Goal: Answer question/provide support

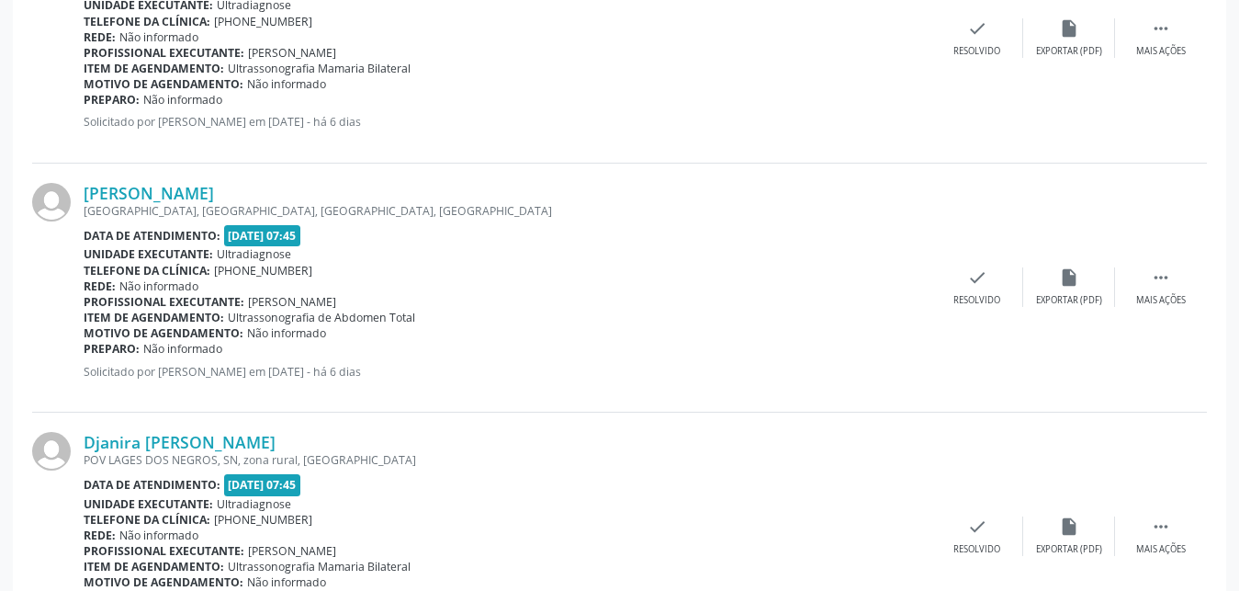
scroll to position [2879, 0]
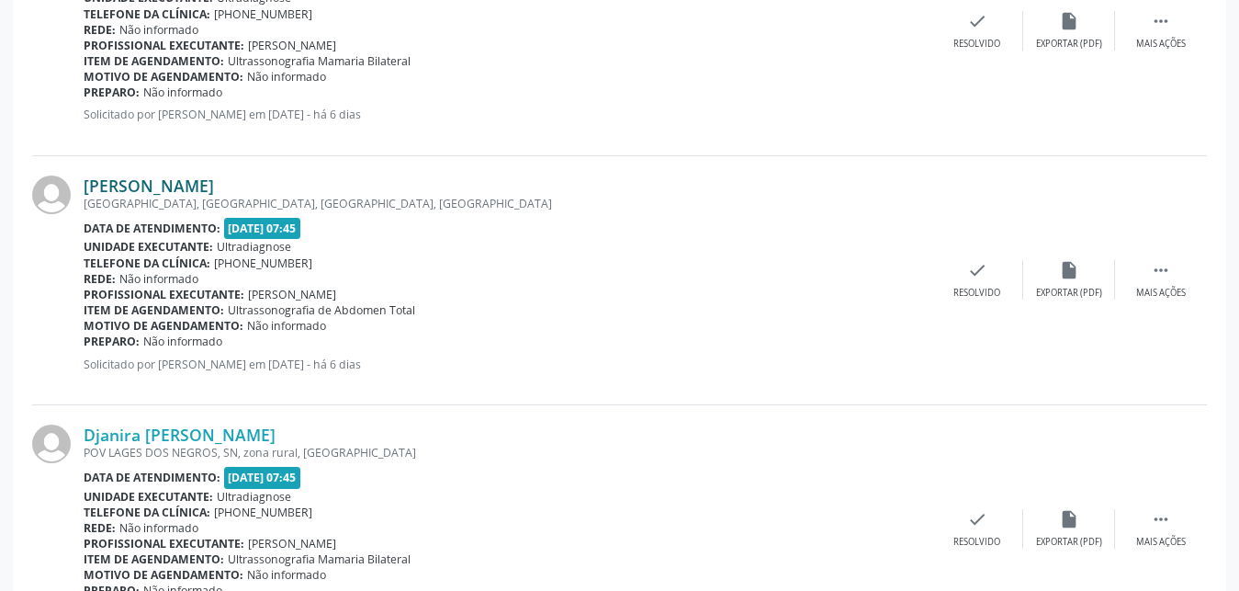
click at [106, 182] on link "[PERSON_NAME]" at bounding box center [149, 185] width 130 height 20
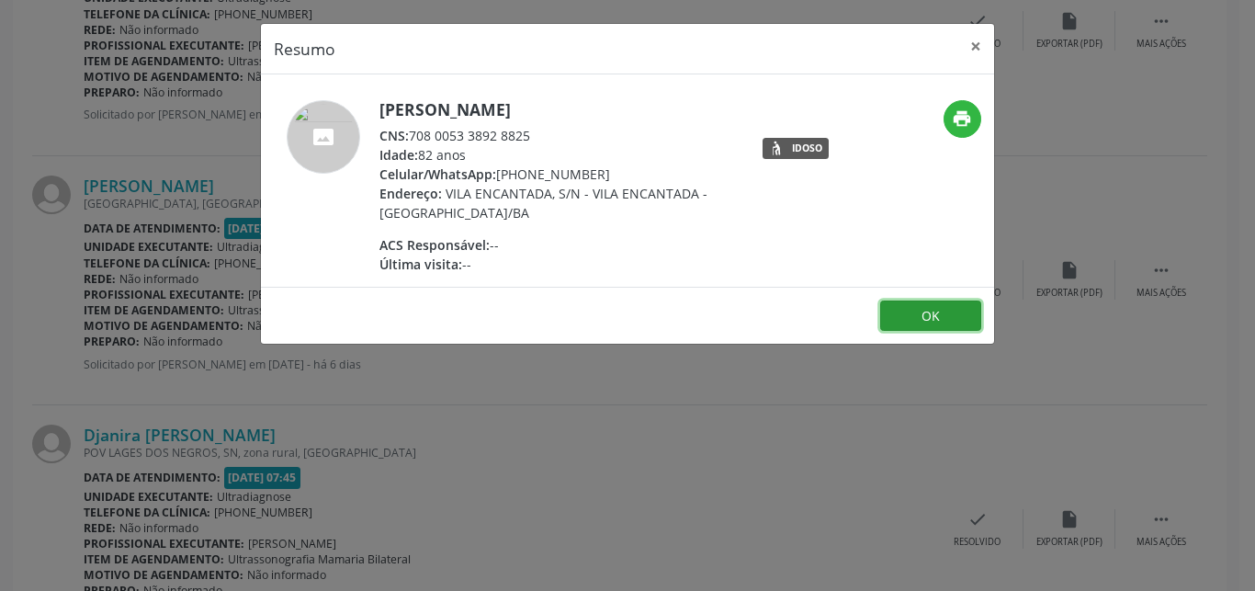
click at [941, 317] on button "OK" at bounding box center [930, 315] width 101 height 31
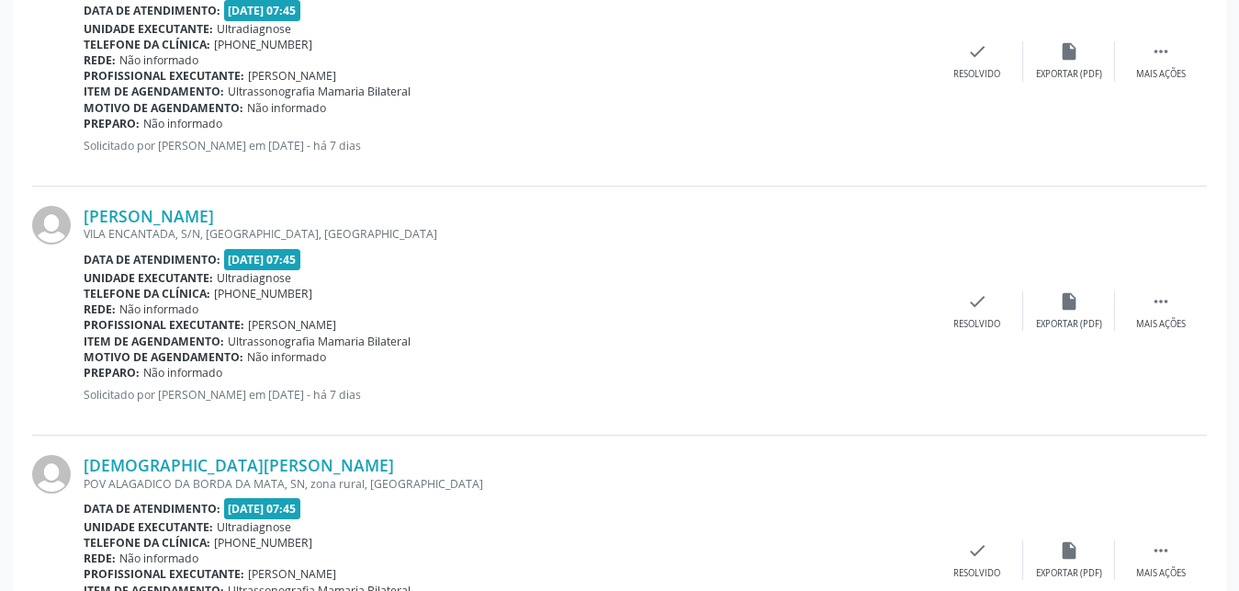
scroll to position [1347, 0]
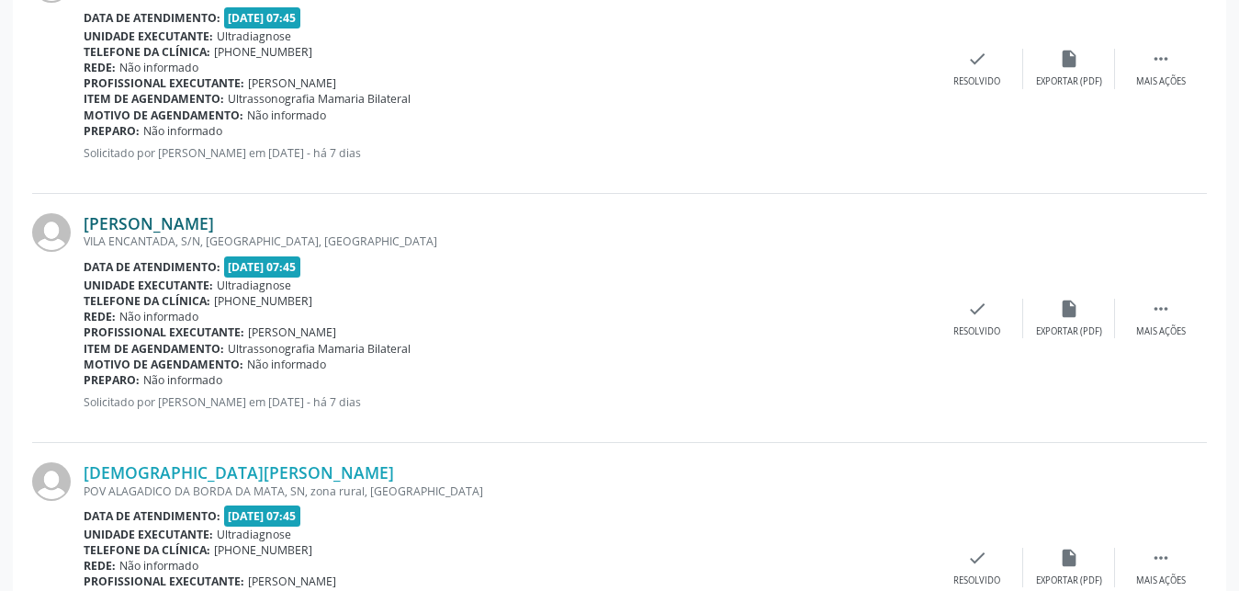
click at [144, 220] on link "[PERSON_NAME]" at bounding box center [149, 223] width 130 height 20
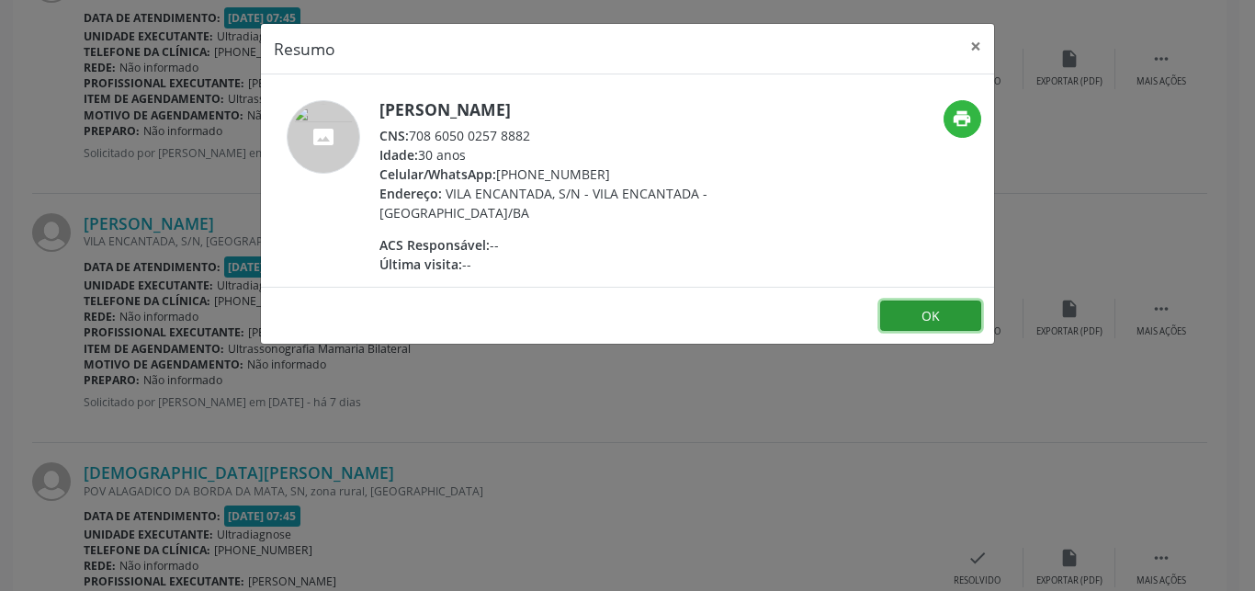
click at [920, 320] on button "OK" at bounding box center [930, 315] width 101 height 31
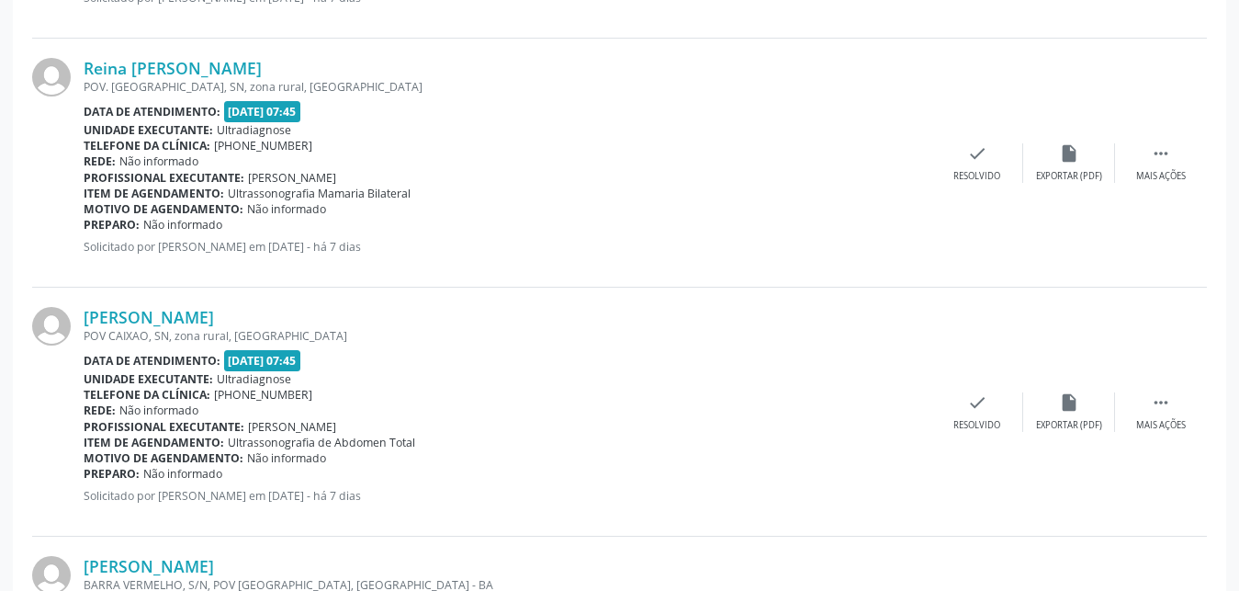
scroll to position [1993, 0]
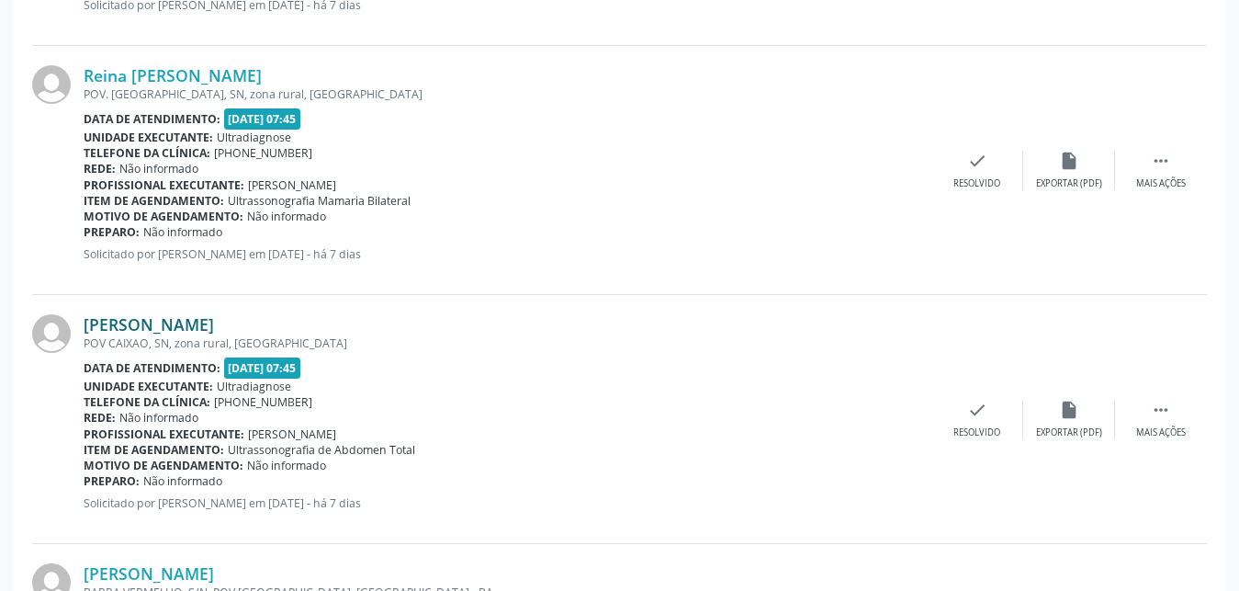
click at [165, 322] on link "[PERSON_NAME]" at bounding box center [149, 324] width 130 height 20
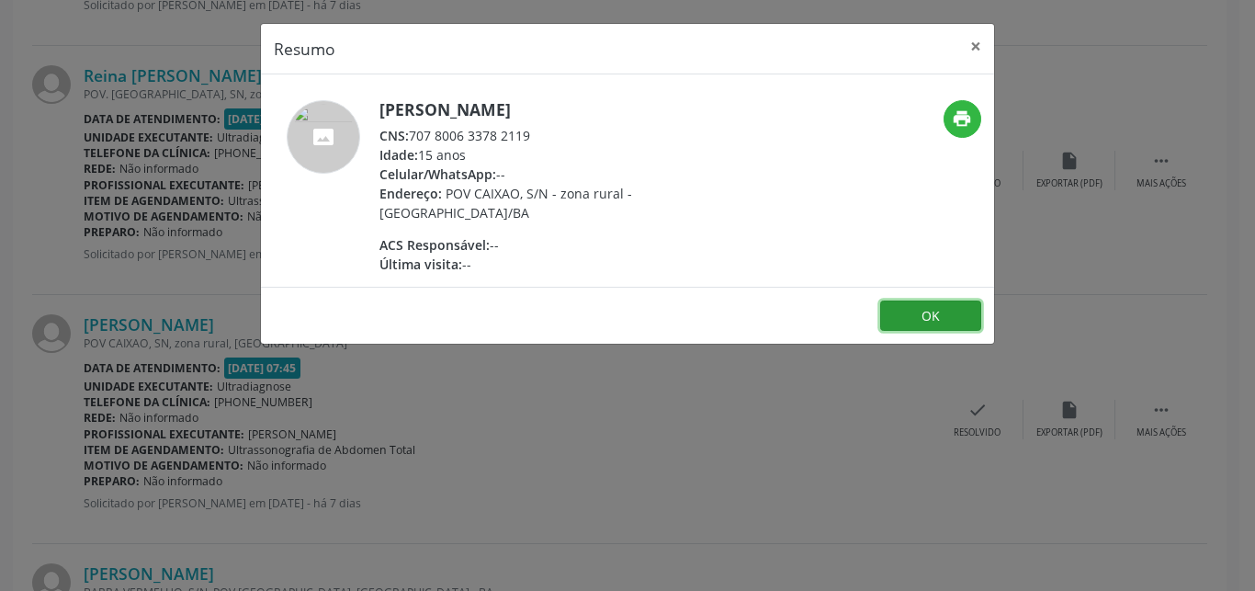
click at [923, 322] on button "OK" at bounding box center [930, 315] width 101 height 31
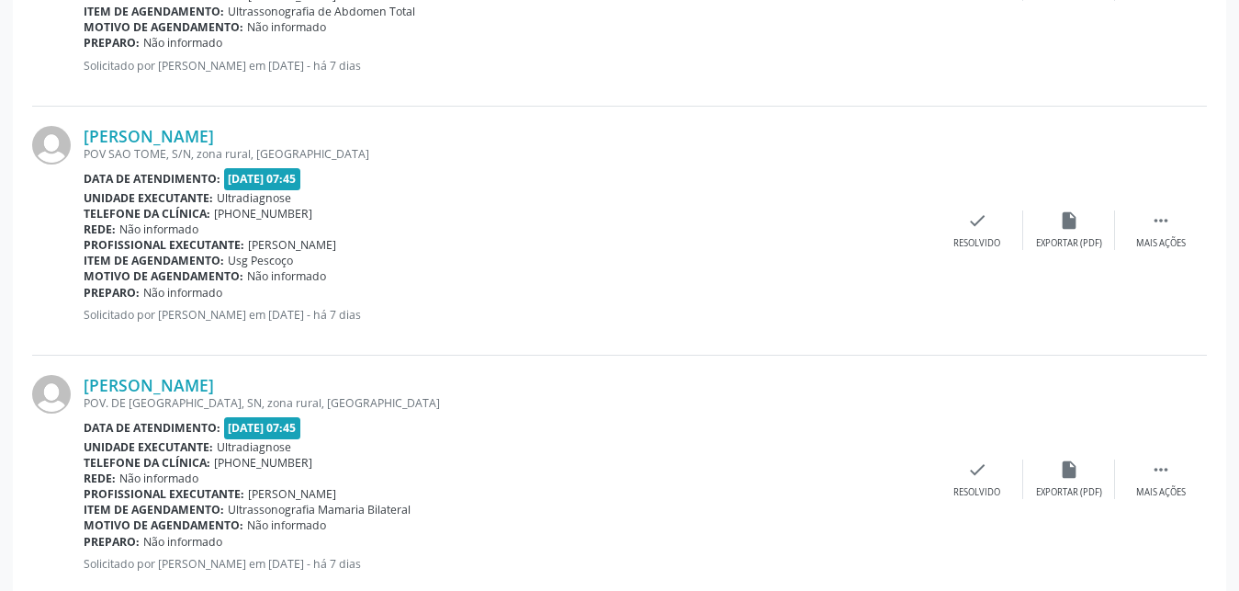
scroll to position [497, 0]
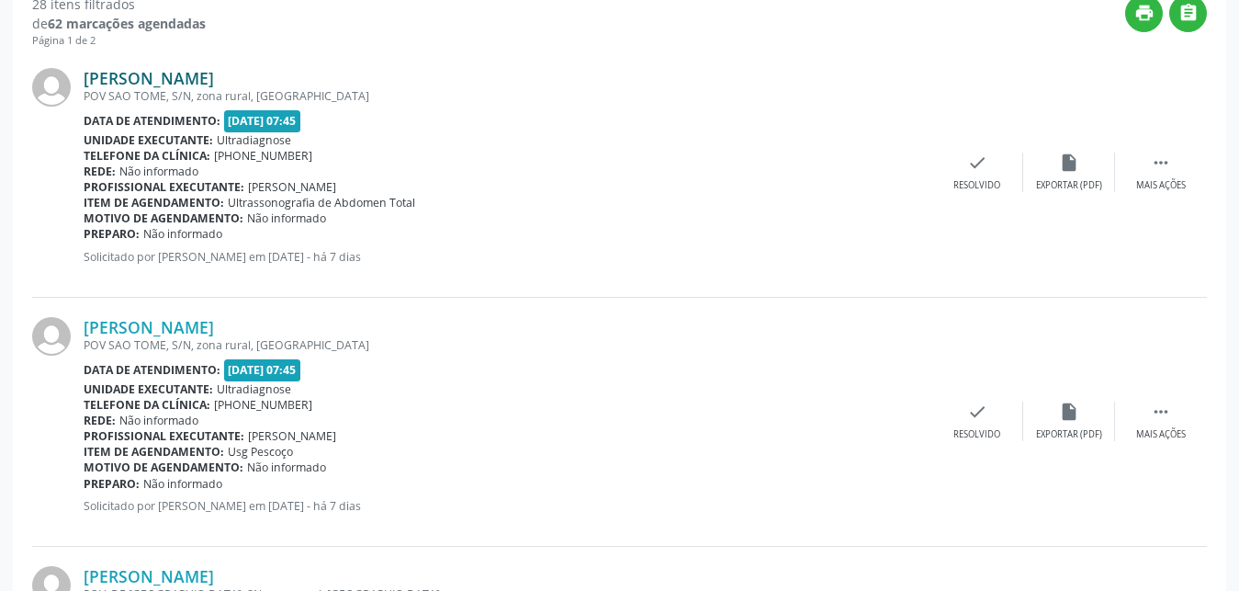
click at [132, 83] on link "[PERSON_NAME]" at bounding box center [149, 78] width 130 height 20
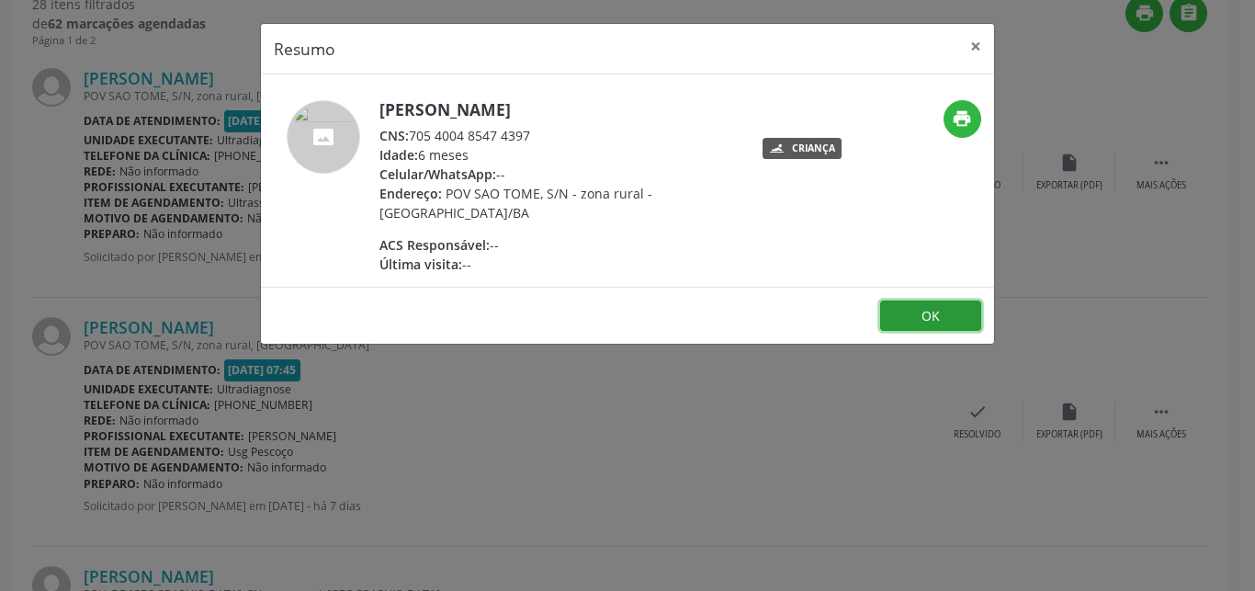
click at [938, 317] on button "OK" at bounding box center [930, 315] width 101 height 31
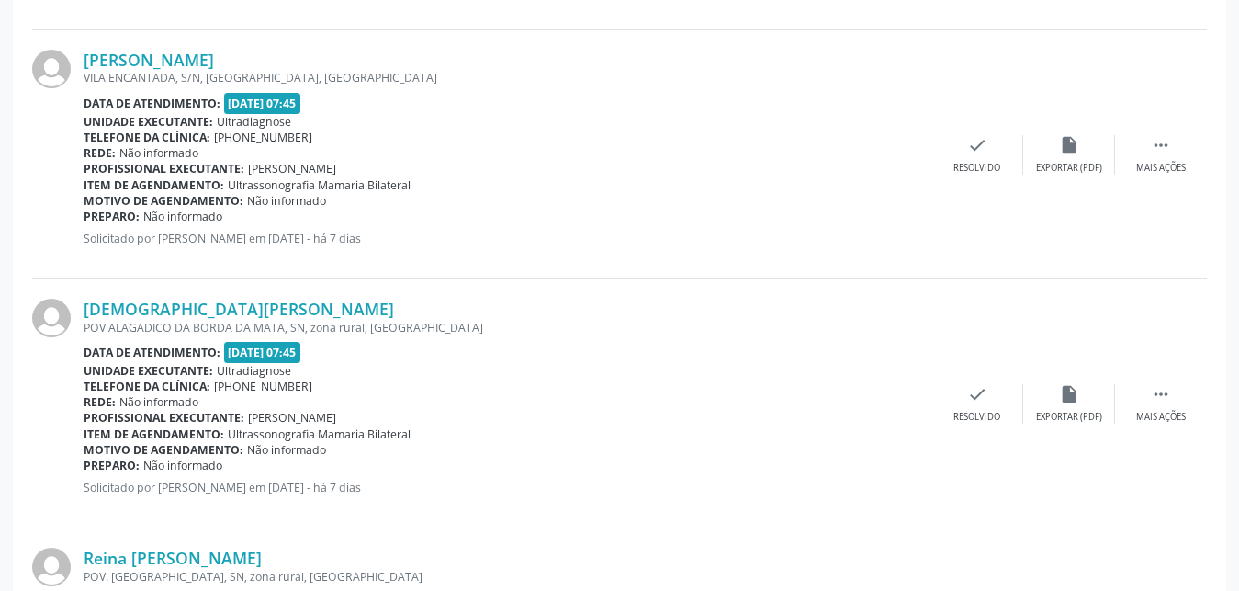
scroll to position [1730, 0]
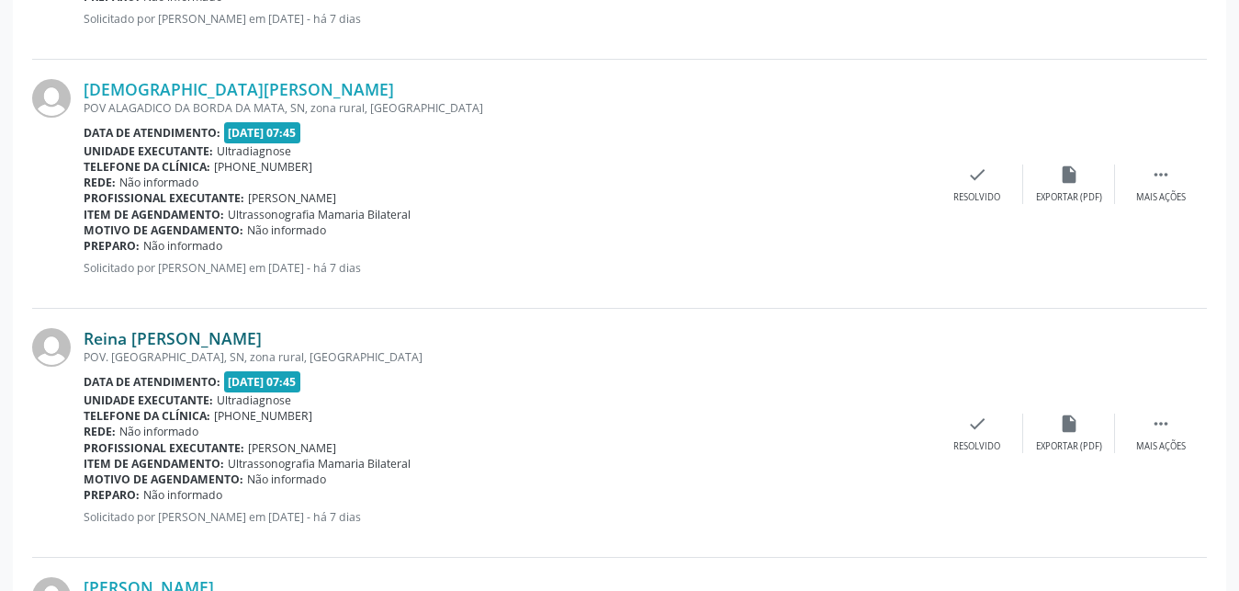
click at [109, 342] on link "Reina [PERSON_NAME]" at bounding box center [173, 338] width 178 height 20
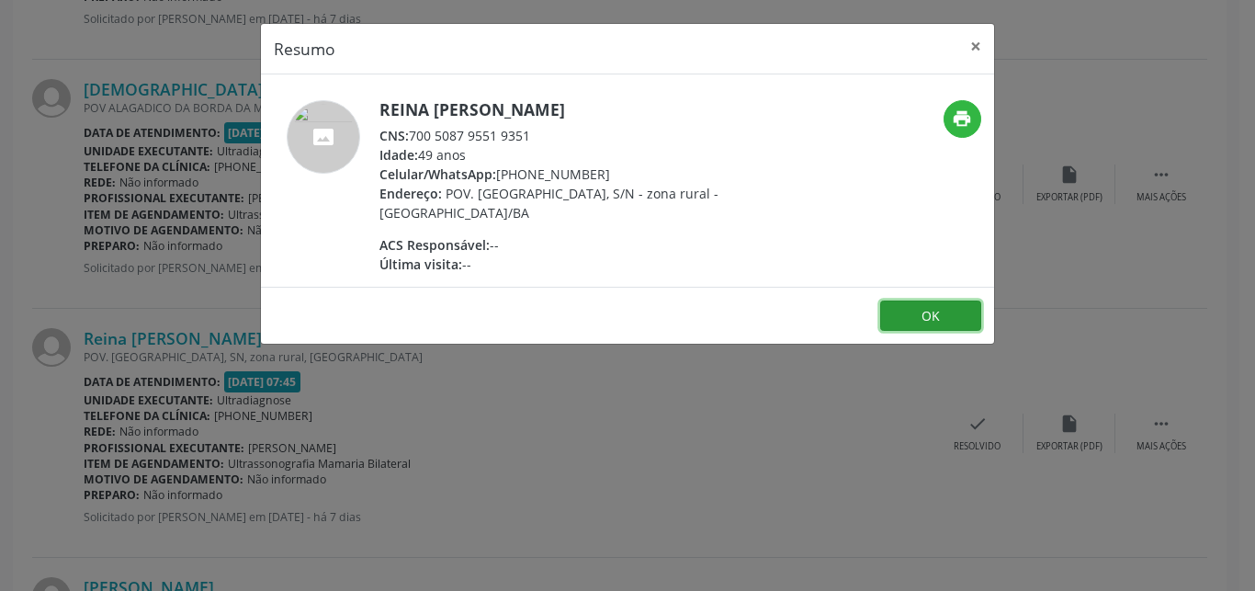
click at [951, 314] on button "OK" at bounding box center [930, 315] width 101 height 31
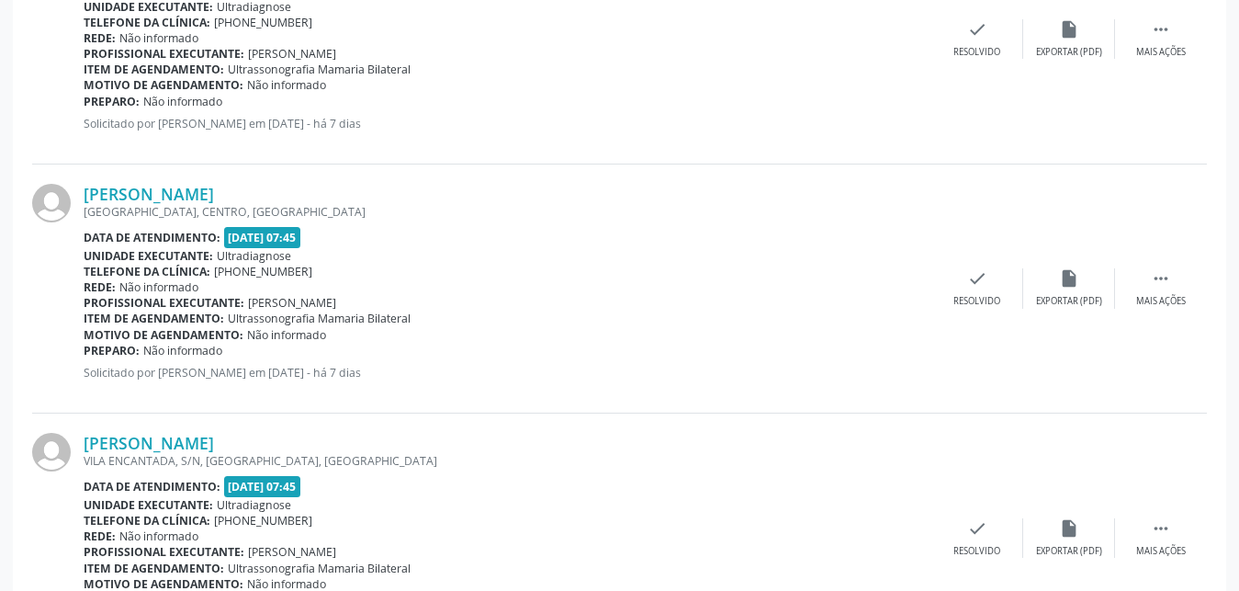
scroll to position [907, 0]
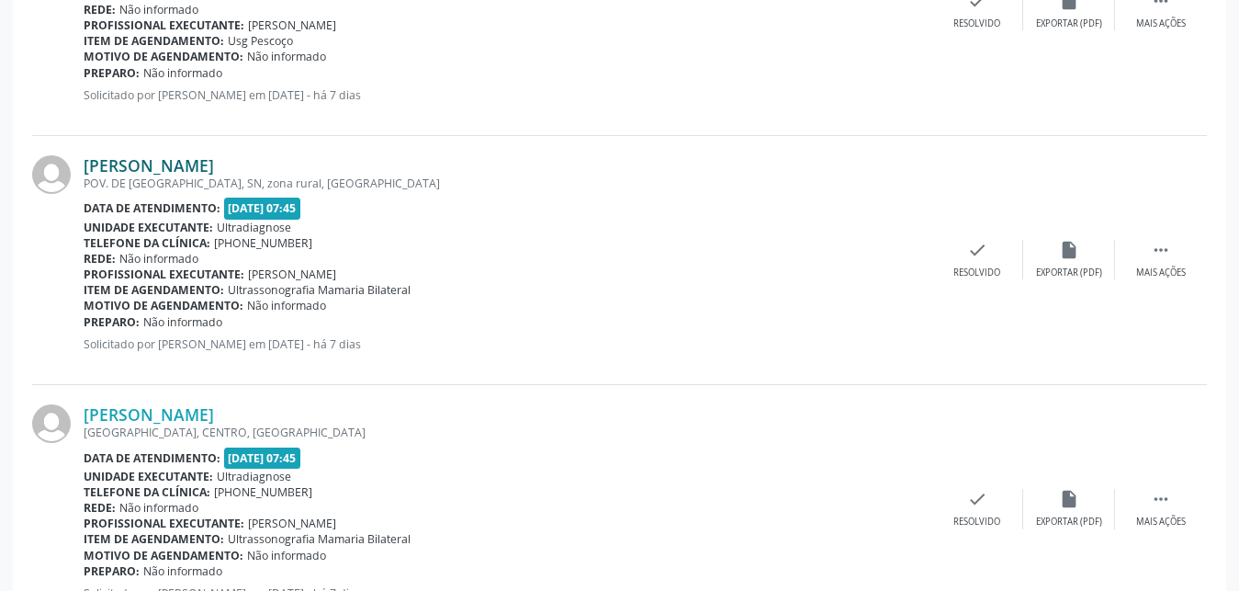
click at [115, 164] on link "[PERSON_NAME]" at bounding box center [149, 165] width 130 height 20
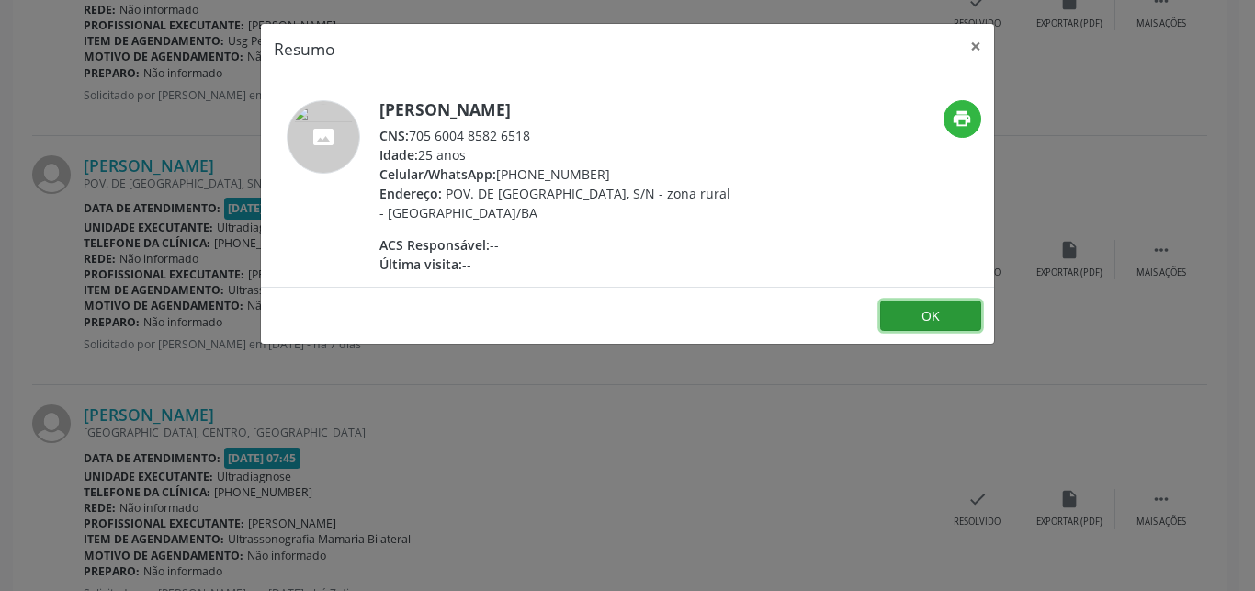
click at [894, 321] on button "OK" at bounding box center [930, 315] width 101 height 31
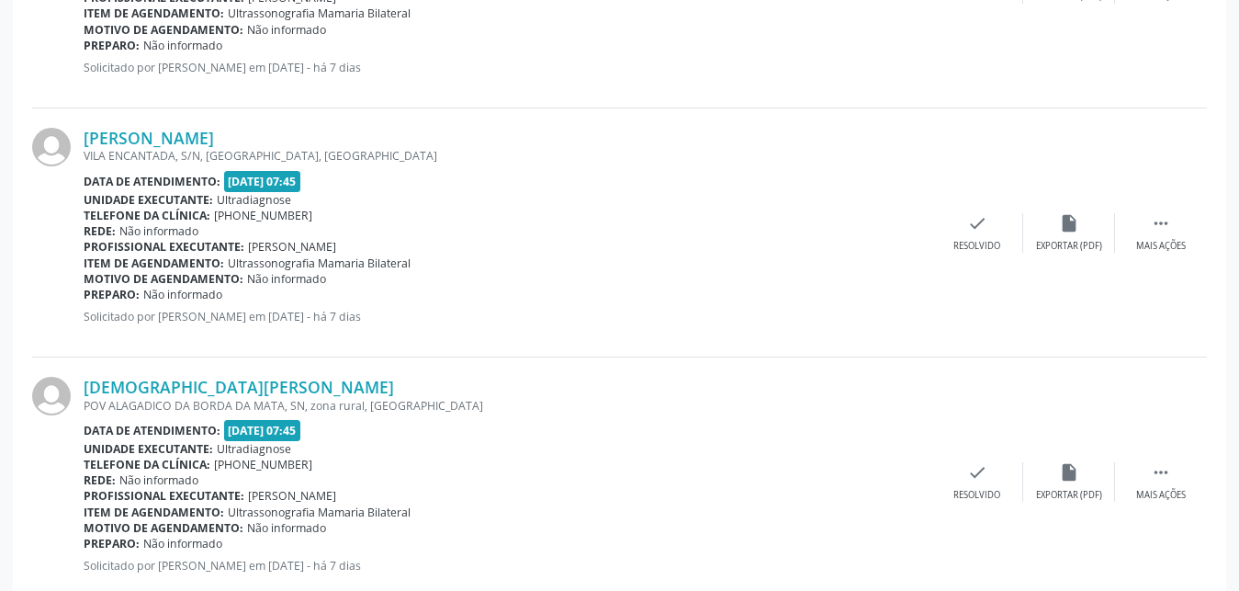
scroll to position [1446, 0]
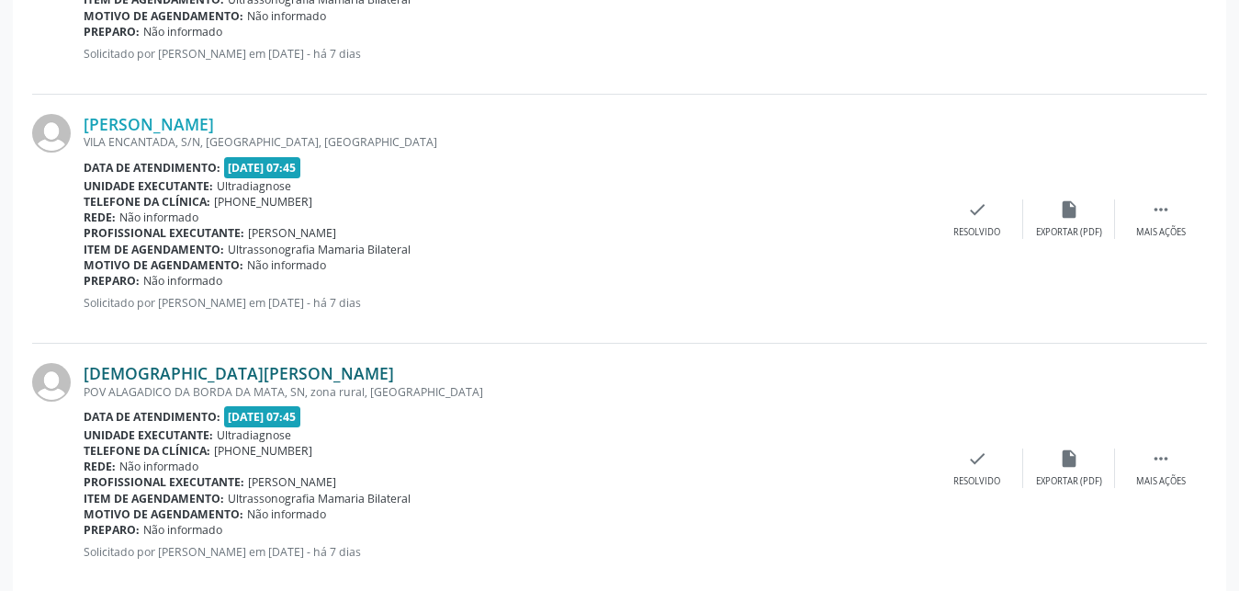
click at [175, 376] on link "[DEMOGRAPHIC_DATA][PERSON_NAME]" at bounding box center [239, 373] width 310 height 20
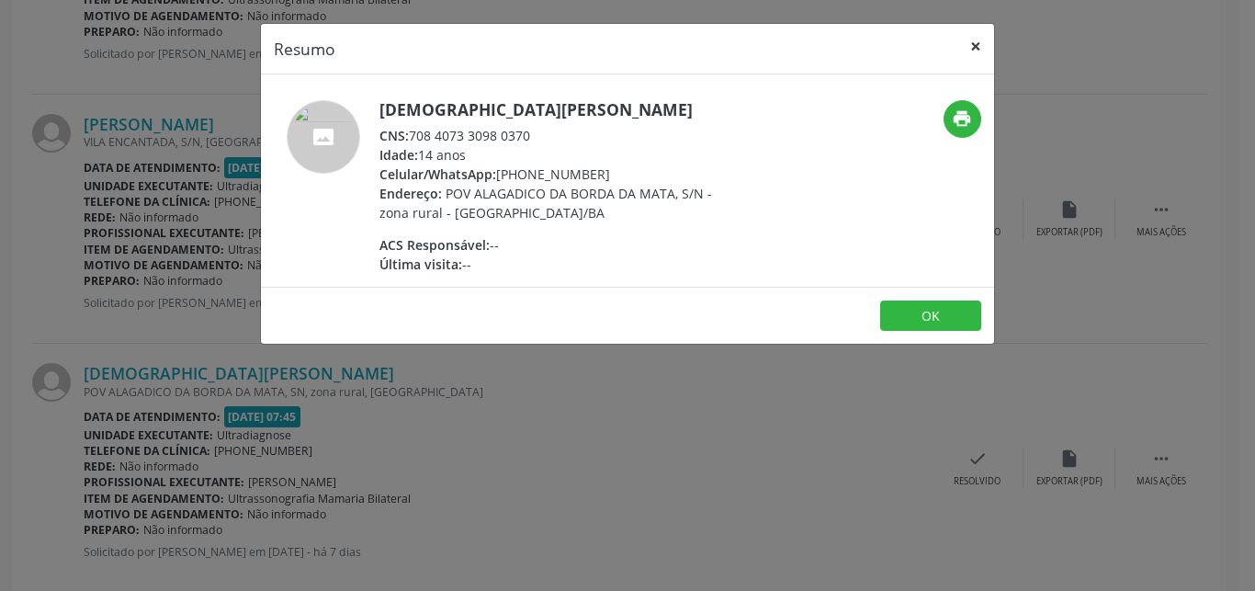
click at [981, 46] on button "×" at bounding box center [975, 46] width 37 height 45
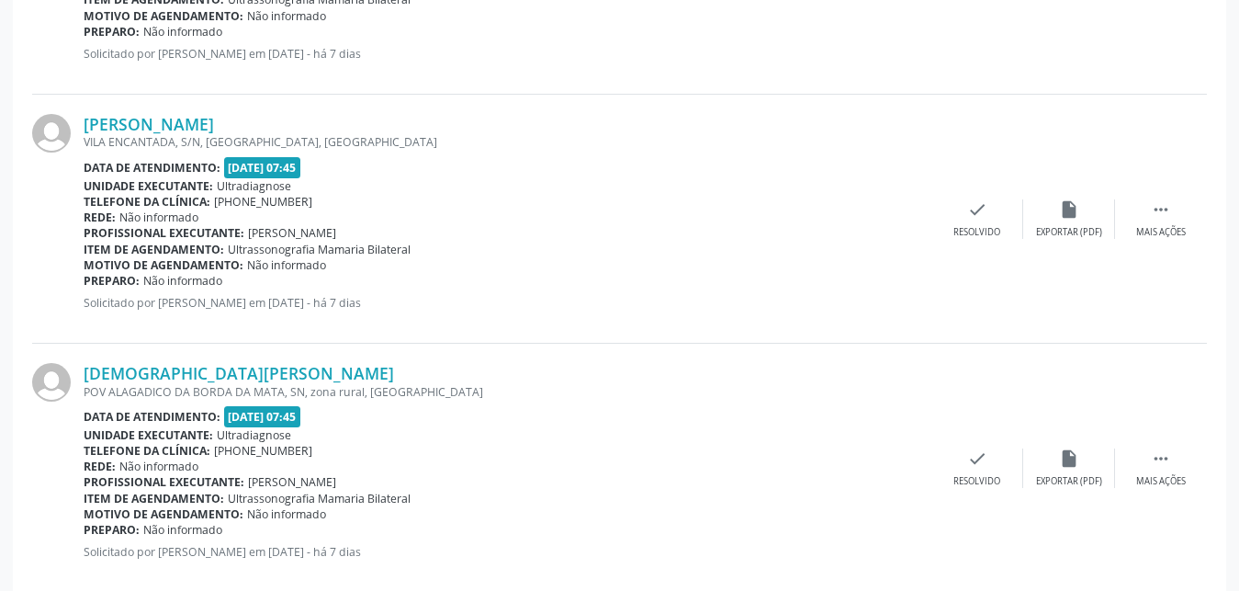
drag, startPoint x: 1238, startPoint y: 251, endPoint x: 1254, endPoint y: 208, distance: 45.0
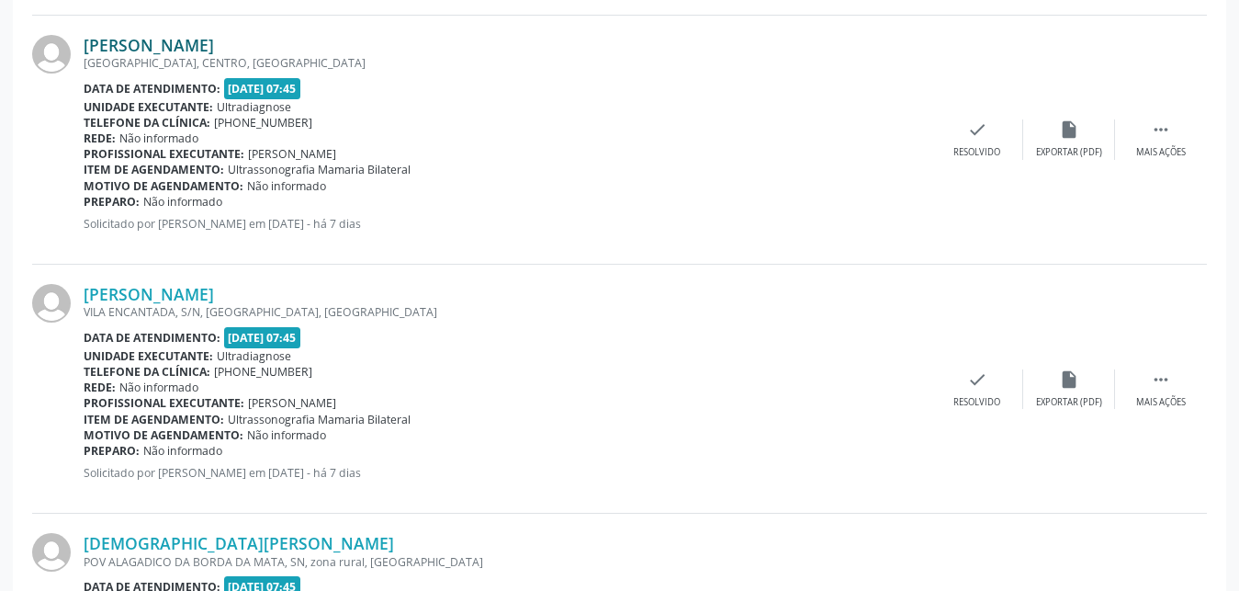
click at [150, 52] on link "[PERSON_NAME]" at bounding box center [149, 45] width 130 height 20
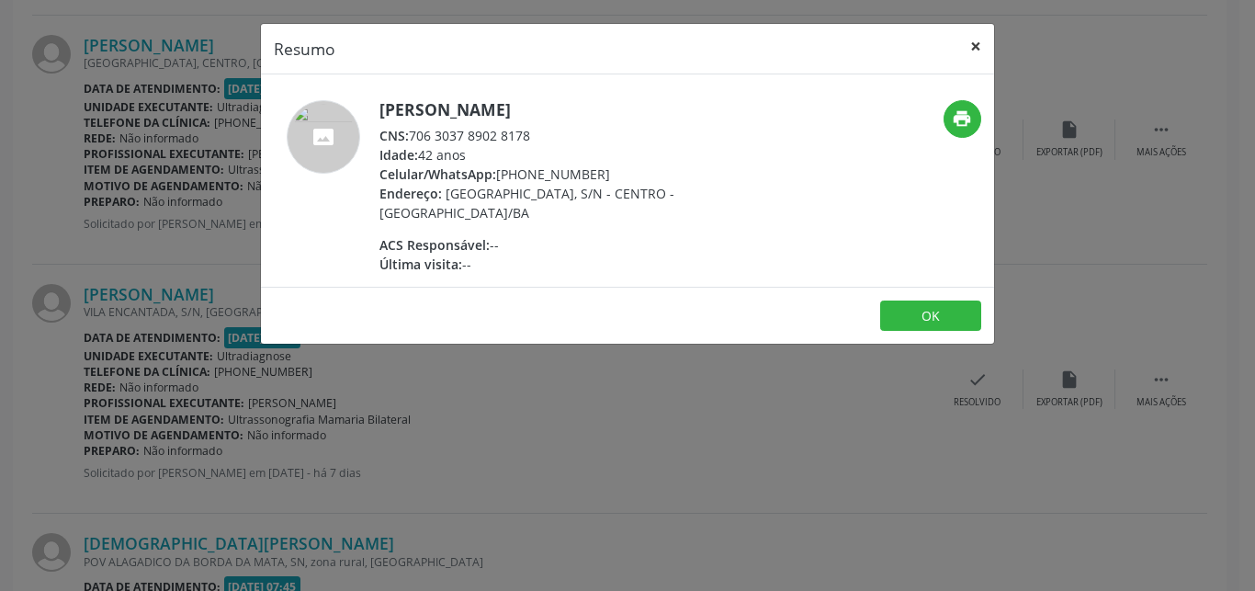
click at [973, 43] on button "×" at bounding box center [975, 46] width 37 height 45
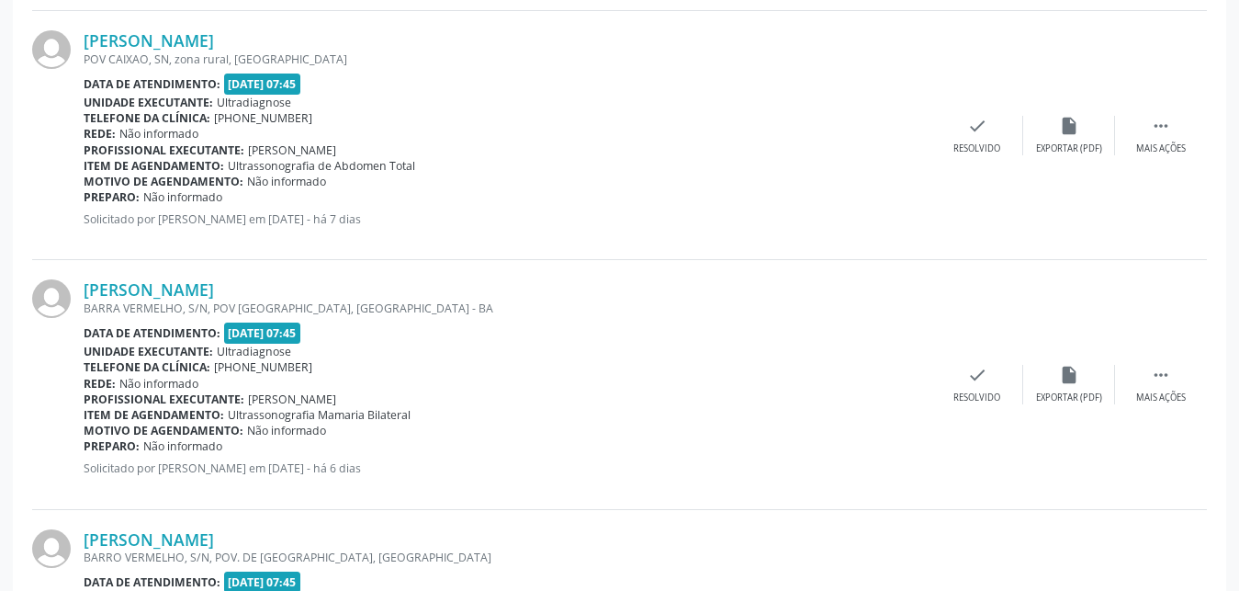
scroll to position [2376, 0]
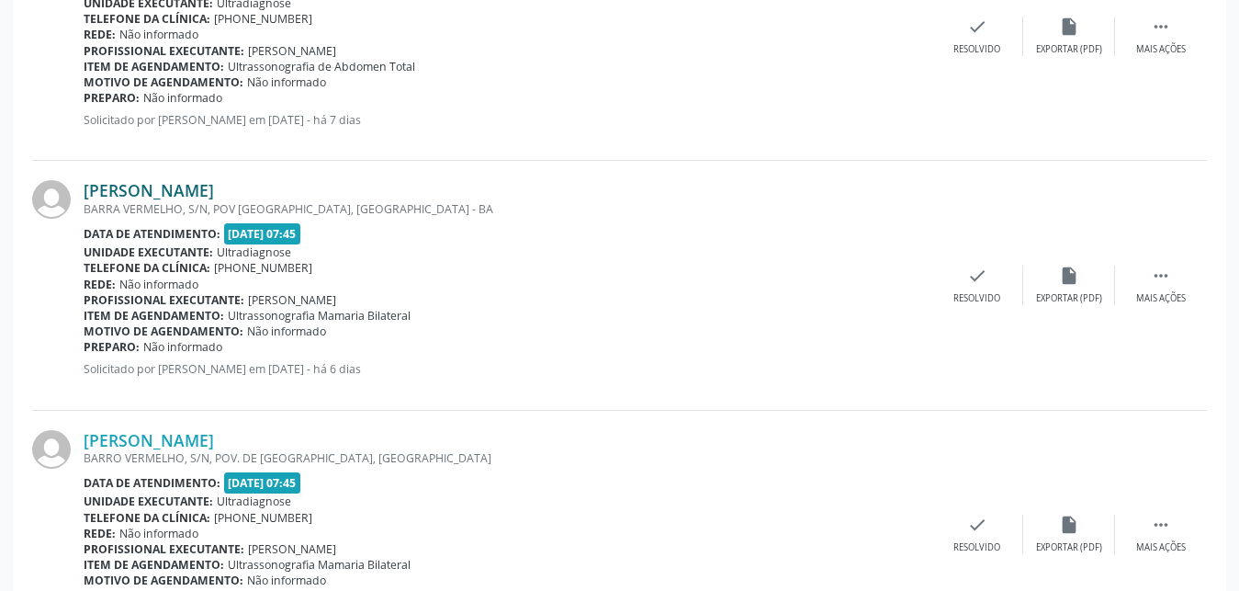
click at [119, 194] on link "[PERSON_NAME]" at bounding box center [149, 190] width 130 height 20
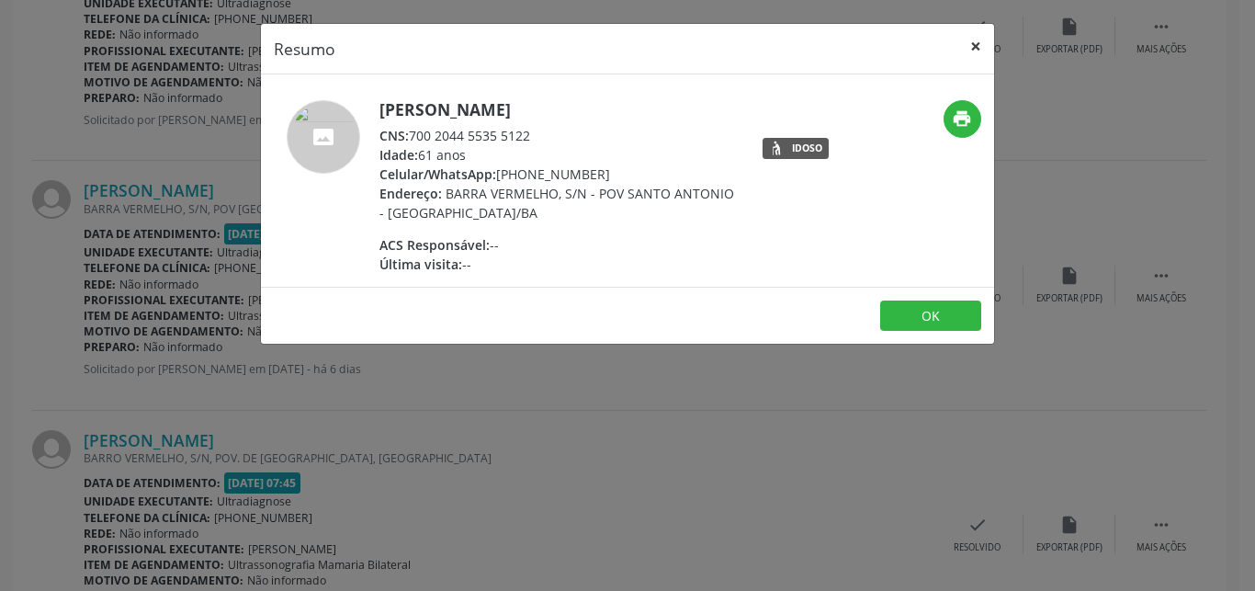
click at [980, 44] on button "×" at bounding box center [975, 46] width 37 height 45
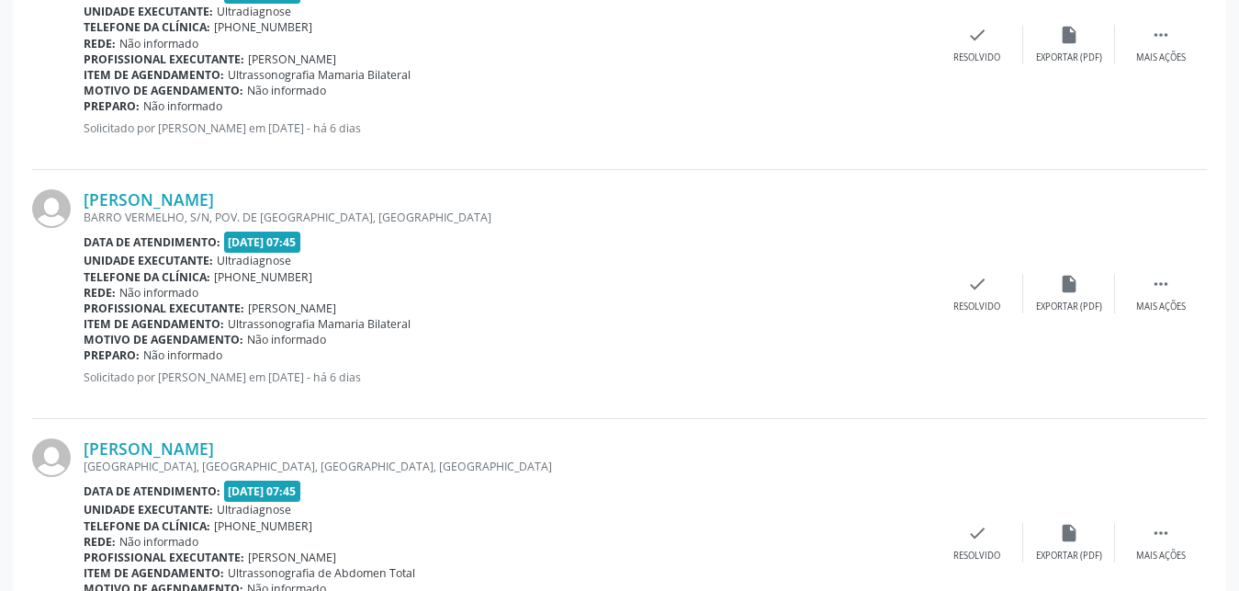
scroll to position [2624, 0]
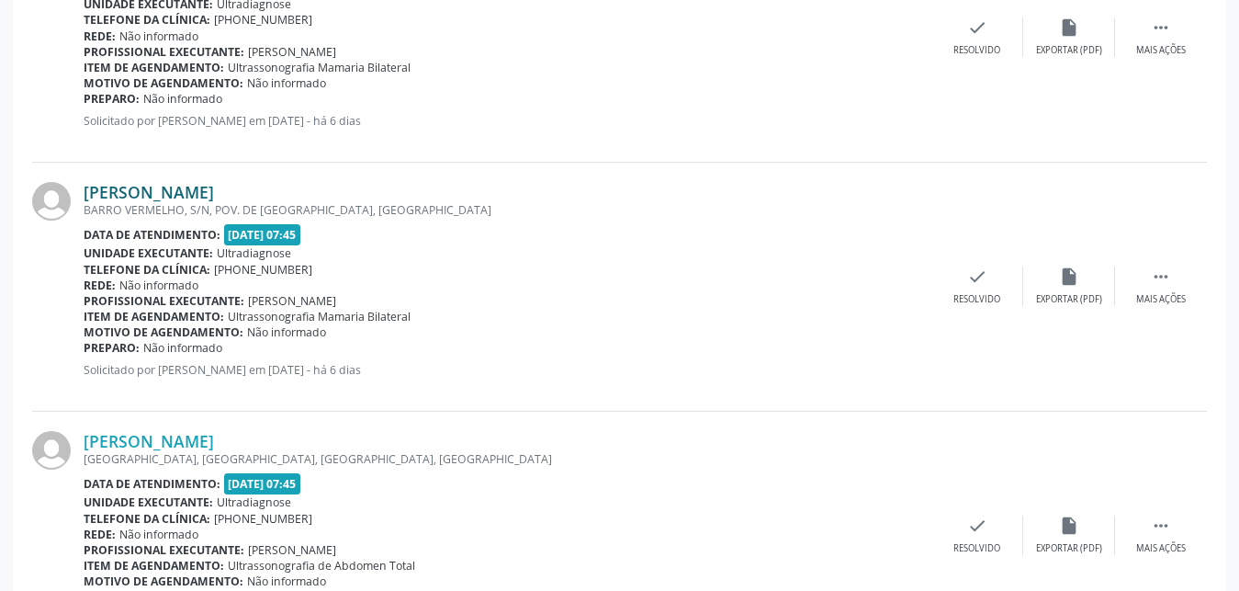
click at [164, 191] on link "[PERSON_NAME]" at bounding box center [149, 192] width 130 height 20
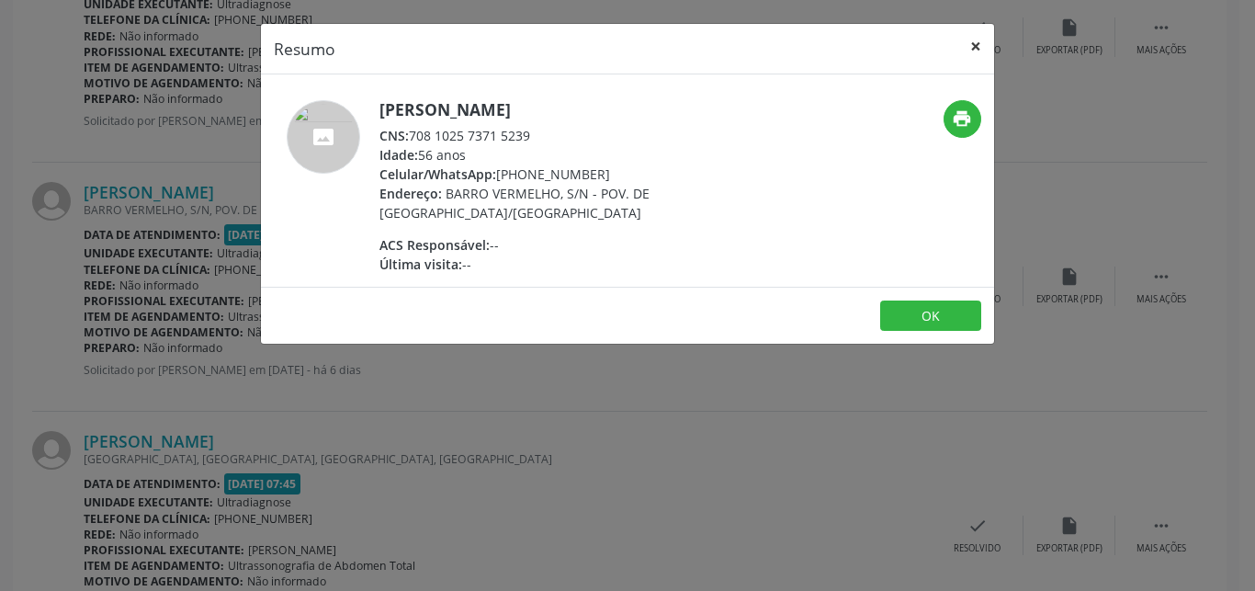
click at [973, 44] on button "×" at bounding box center [975, 46] width 37 height 45
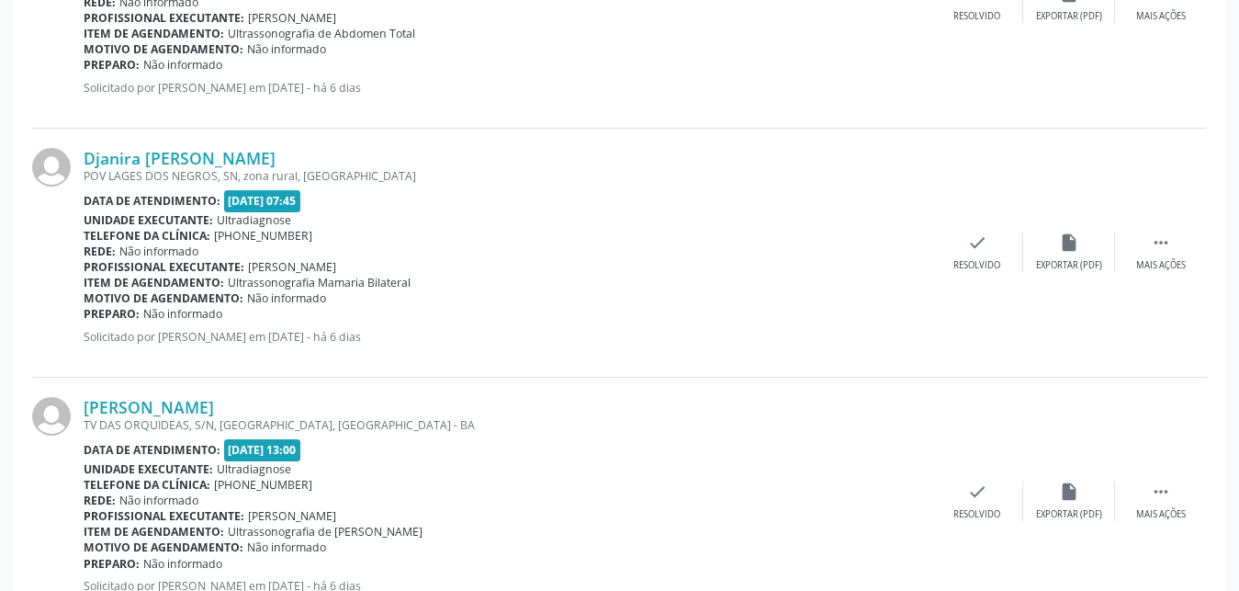
scroll to position [3170, 0]
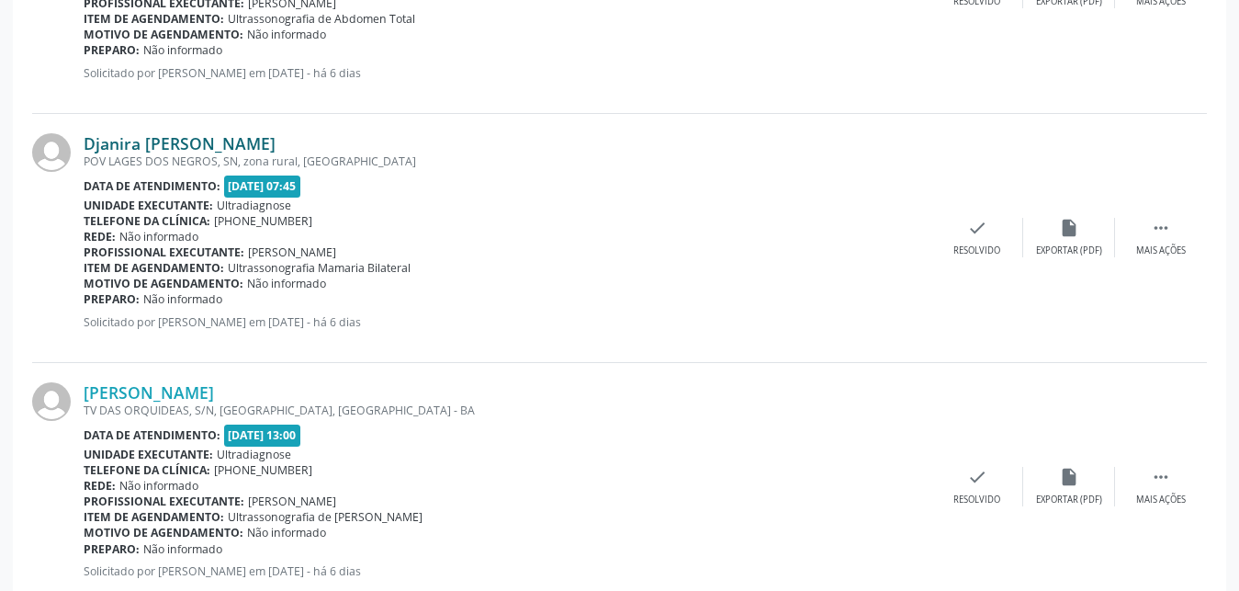
click at [104, 141] on link "Djanira [PERSON_NAME]" at bounding box center [180, 143] width 192 height 20
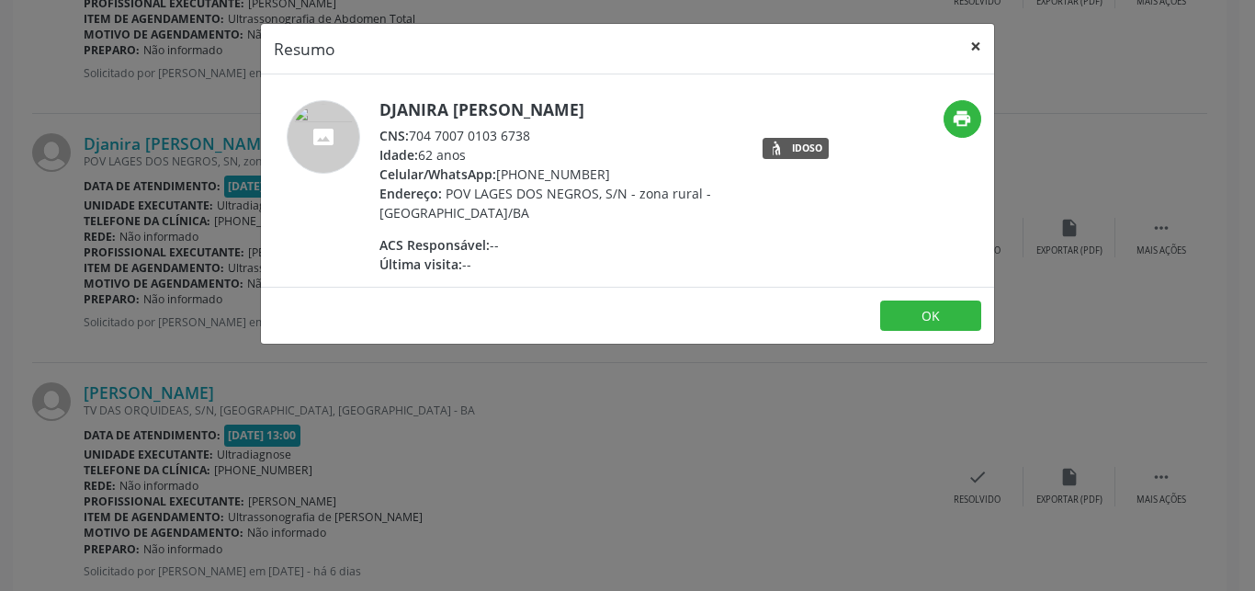
click at [973, 51] on button "×" at bounding box center [975, 46] width 37 height 45
